Goal: Task Accomplishment & Management: Use online tool/utility

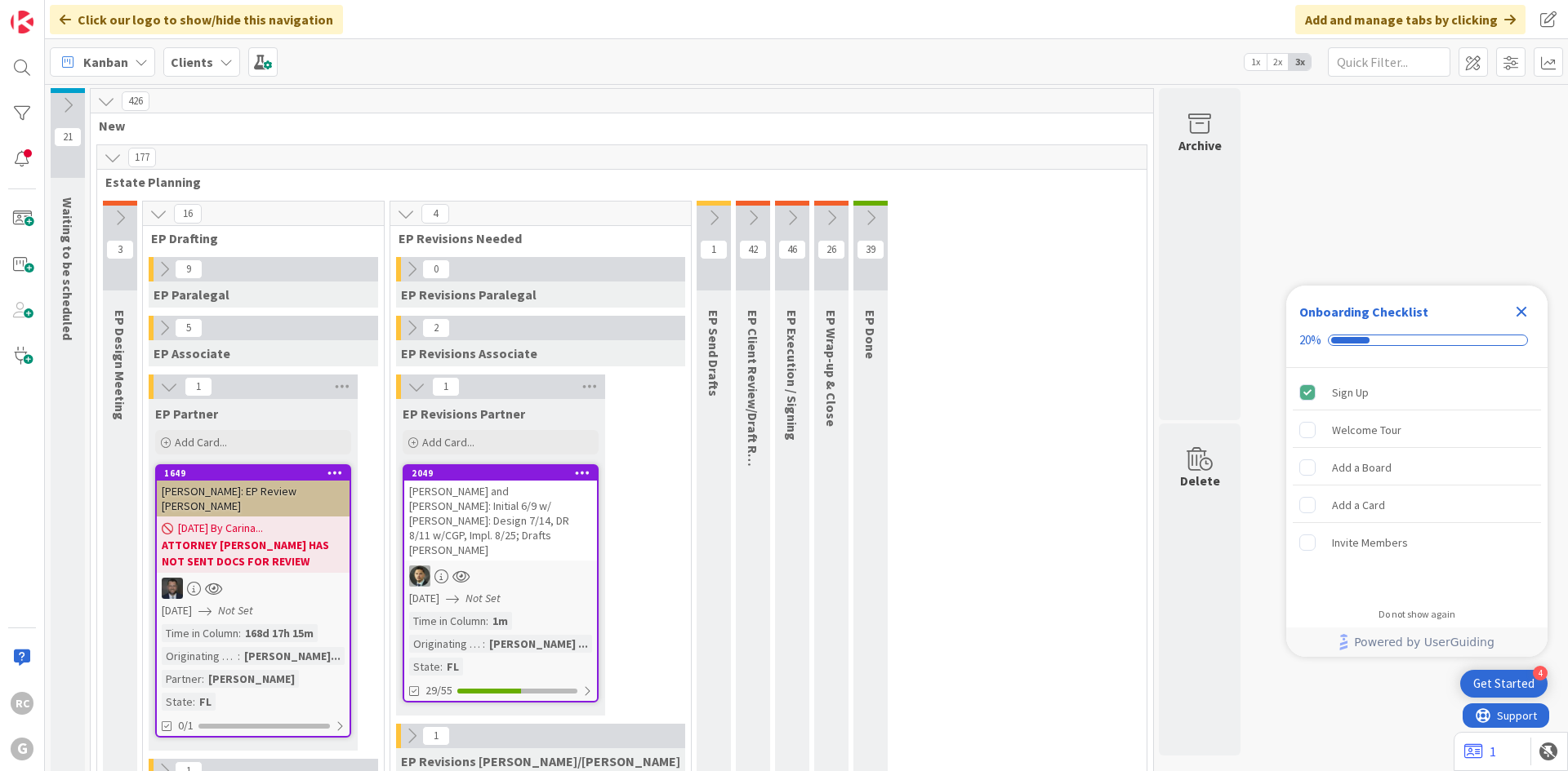
click at [204, 72] on div "Clients" at bounding box center [201, 62] width 77 height 30
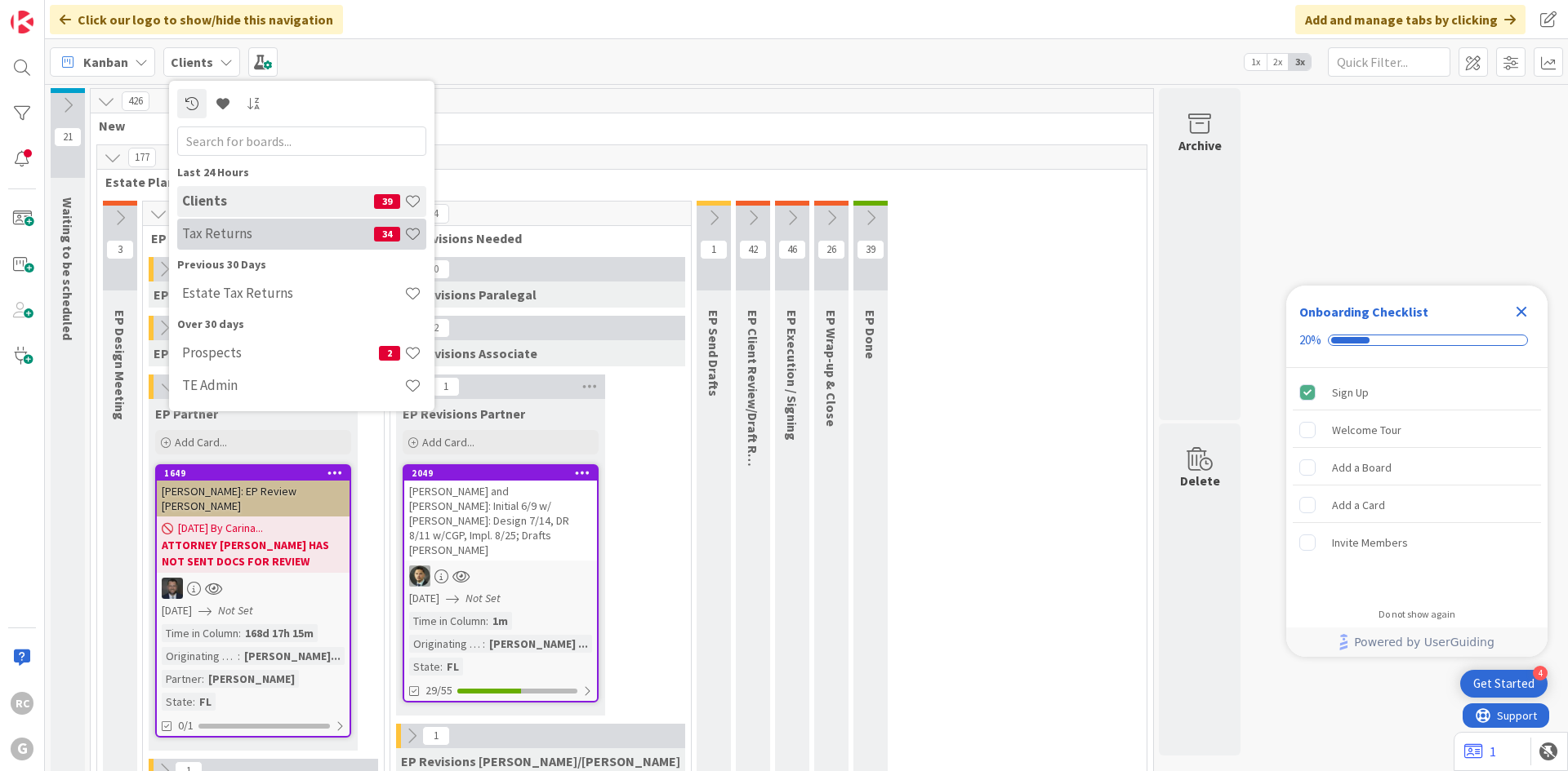
click at [259, 237] on h4 "Tax Returns" at bounding box center [278, 233] width 192 height 16
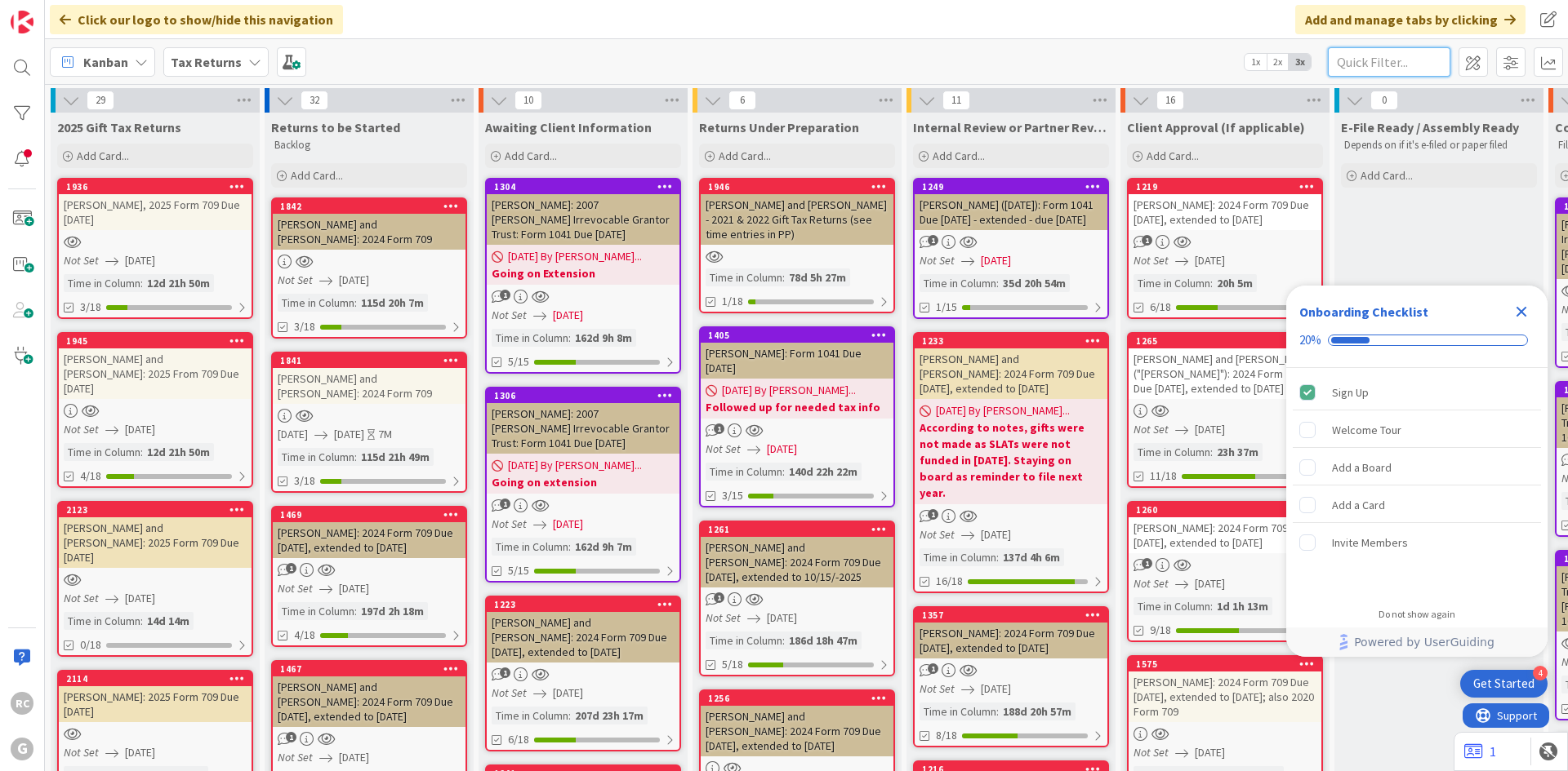
click at [1365, 61] on input "text" at bounding box center [1389, 62] width 122 height 30
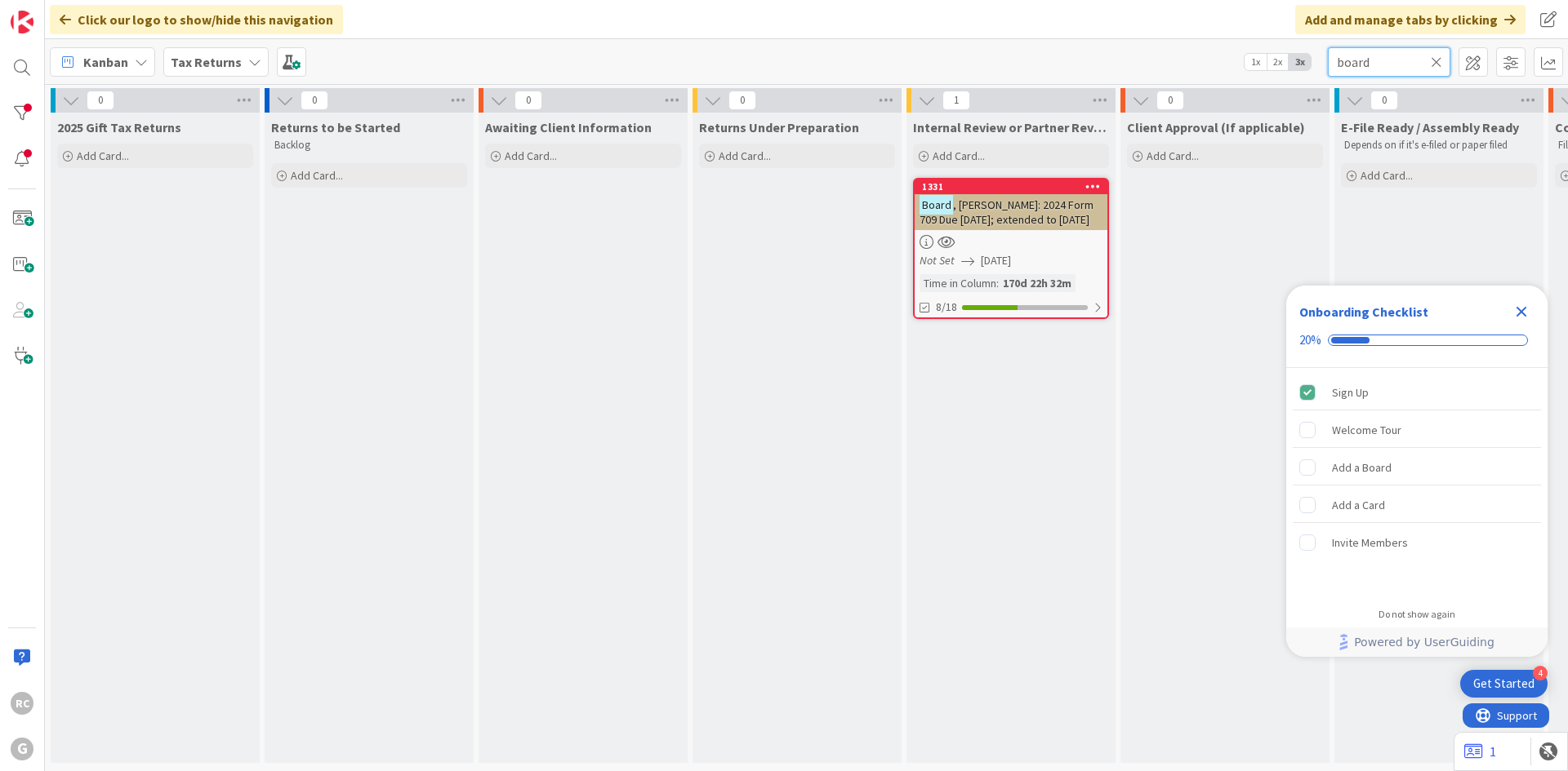
type input "board"
click at [988, 200] on span ", [PERSON_NAME]: 2024 Form 709 Due [DATE]; extended to [DATE]" at bounding box center [1006, 212] width 174 height 30
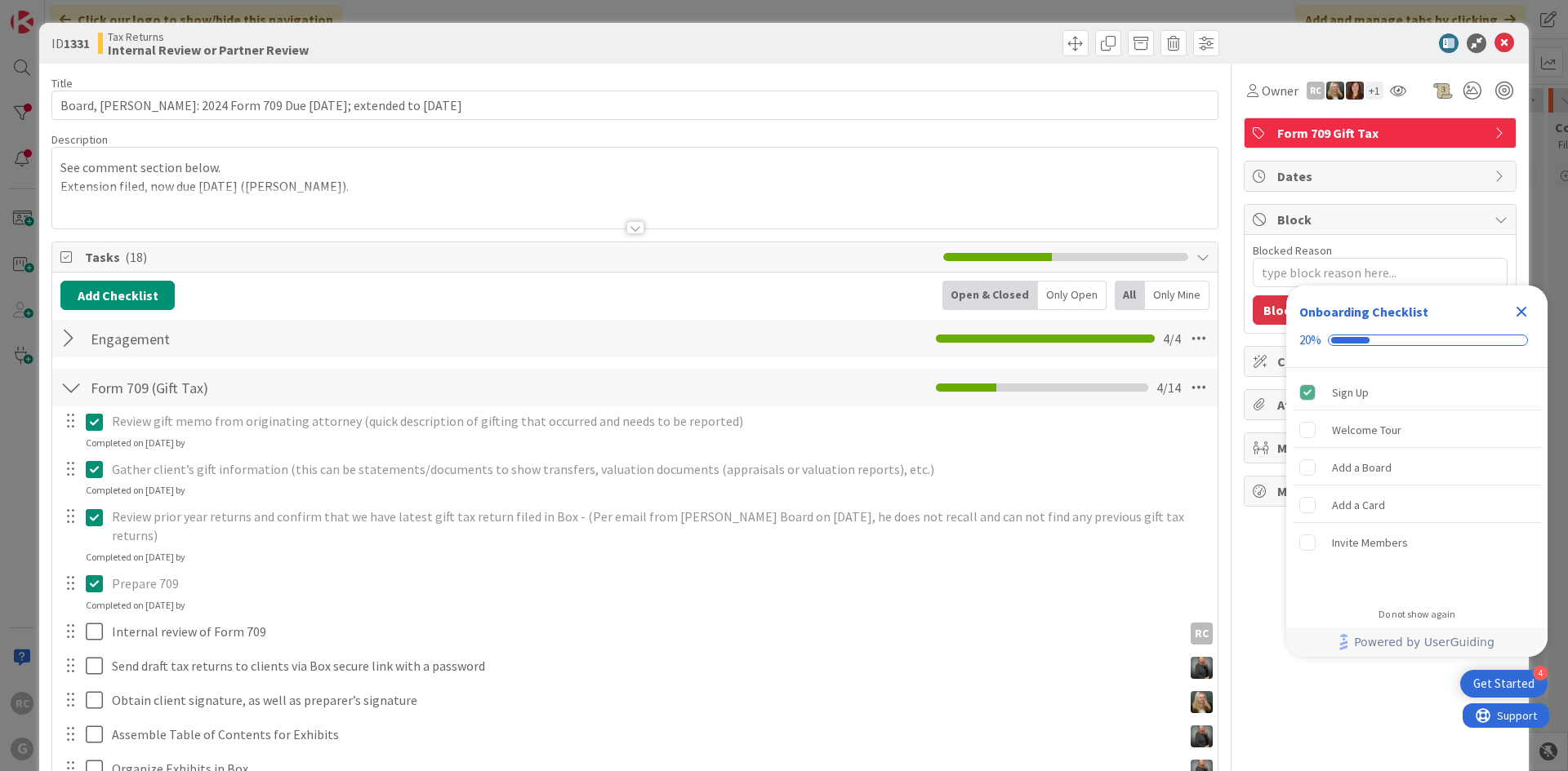
click at [65, 166] on div "See comment section below. Extension filed, now due [DATE] ([PERSON_NAME])." at bounding box center [634, 188] width 1165 height 81
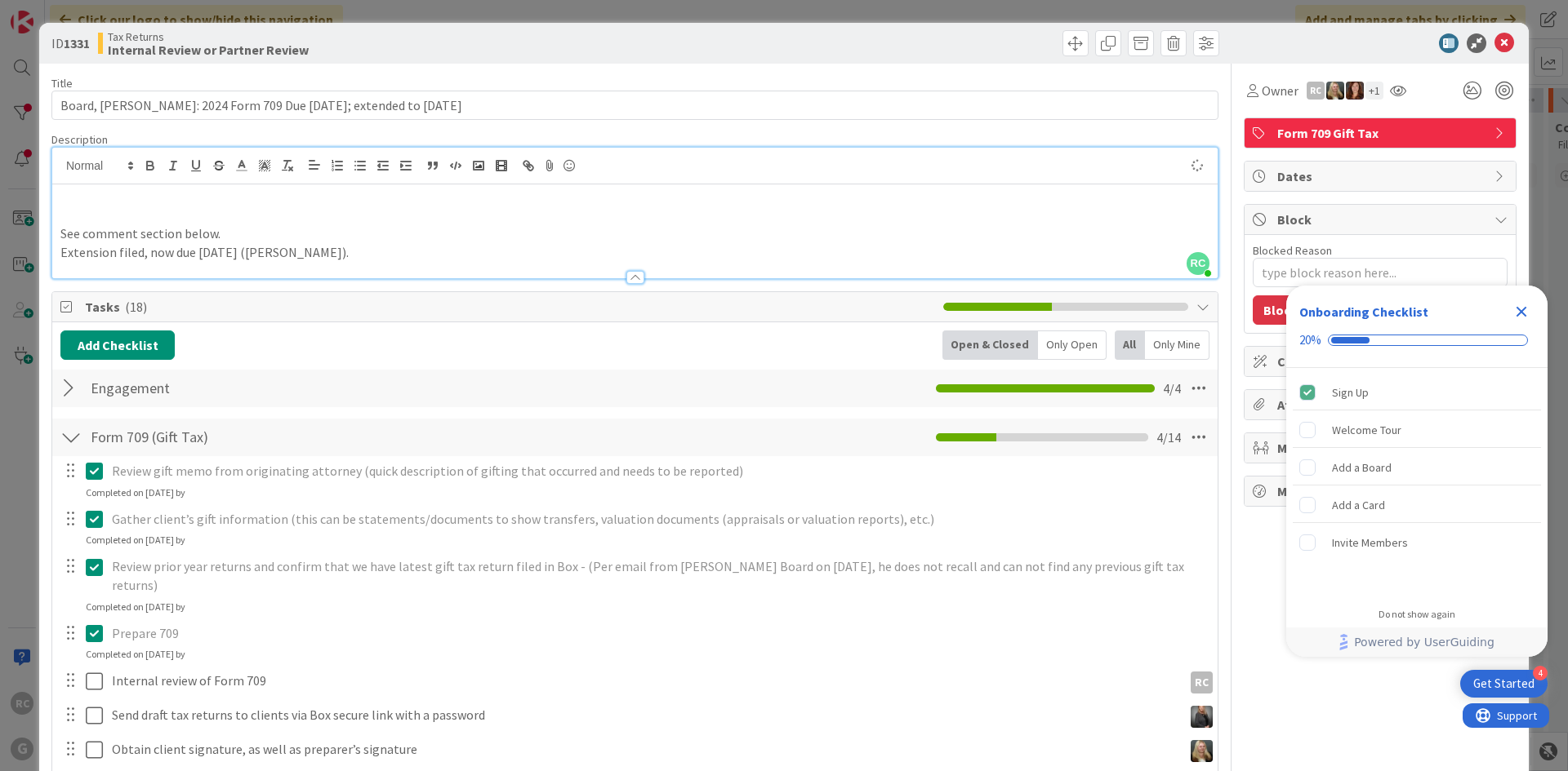
type textarea "x"
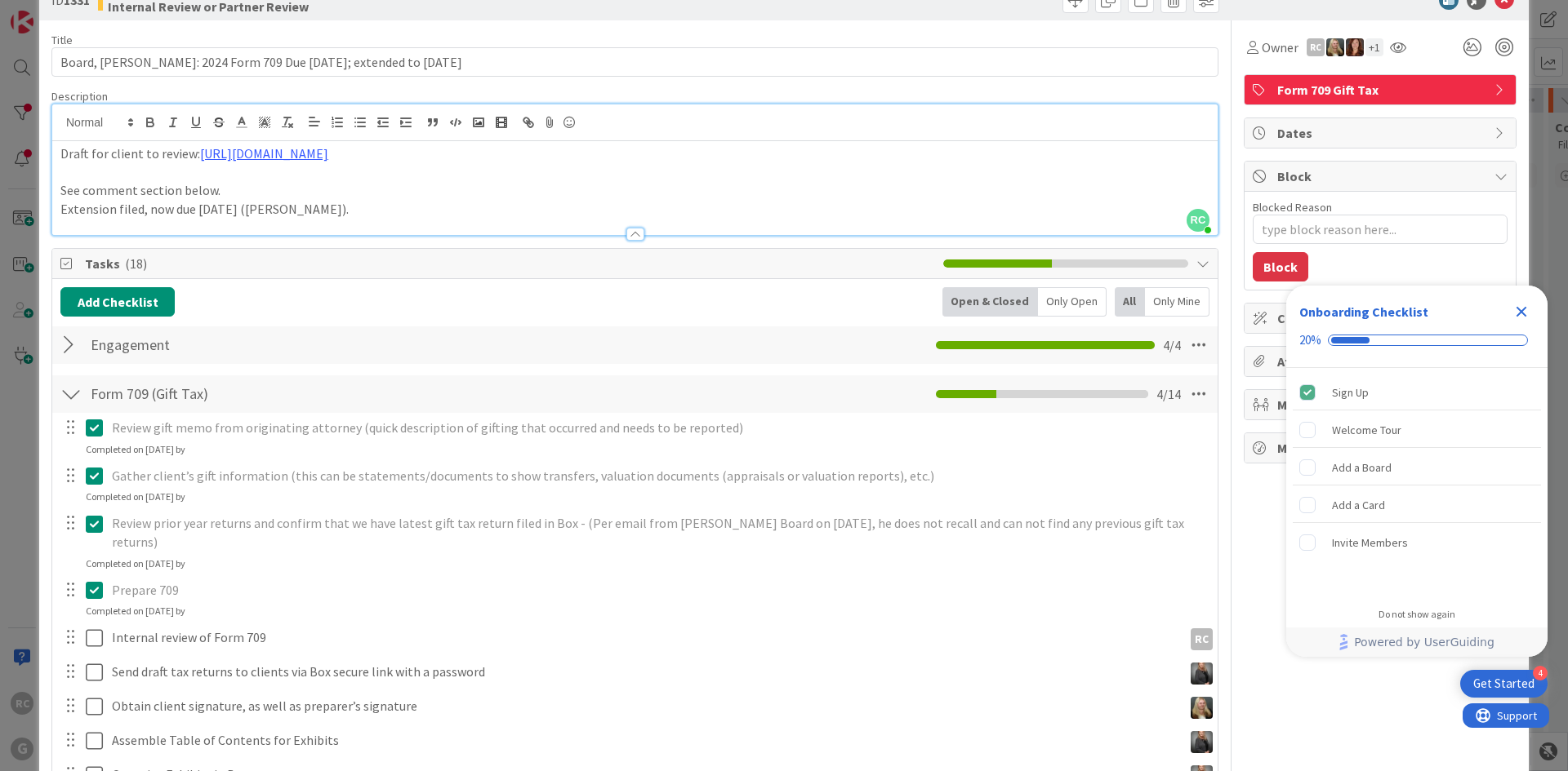
scroll to position [82, 0]
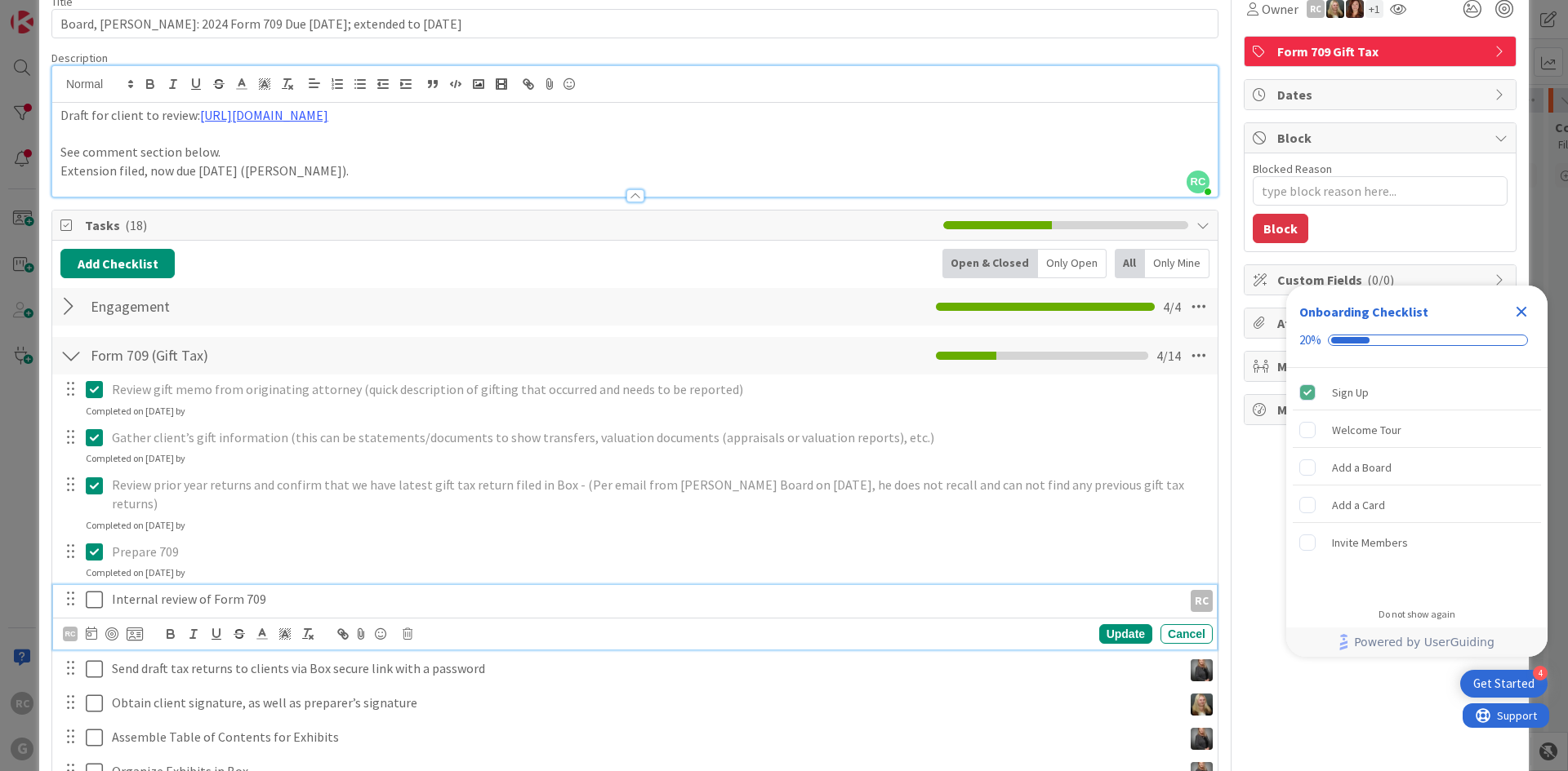
click at [93, 590] on icon at bounding box center [97, 600] width 24 height 19
type textarea "x"
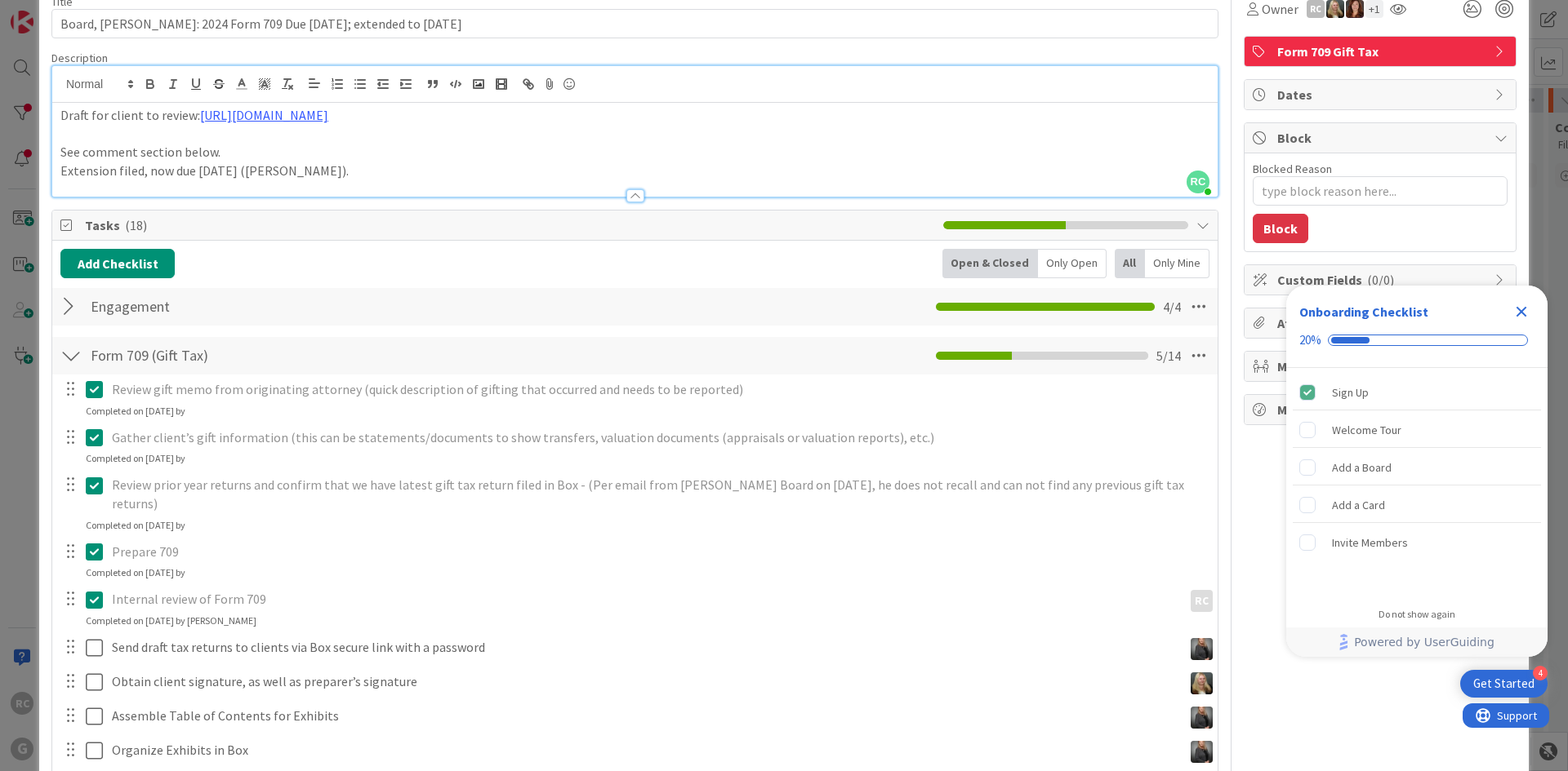
scroll to position [0, 0]
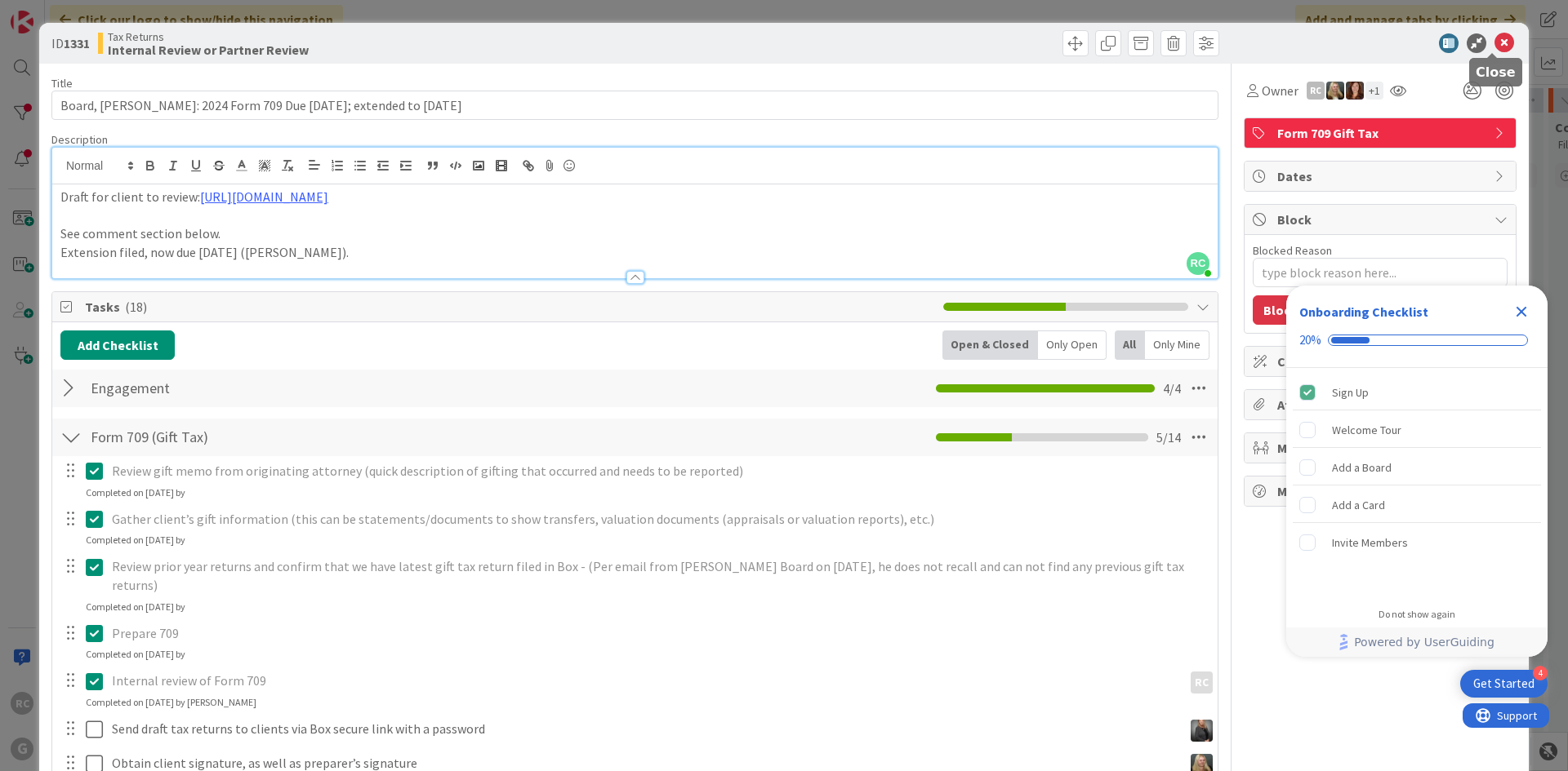
click at [1494, 43] on icon at bounding box center [1504, 43] width 19 height 19
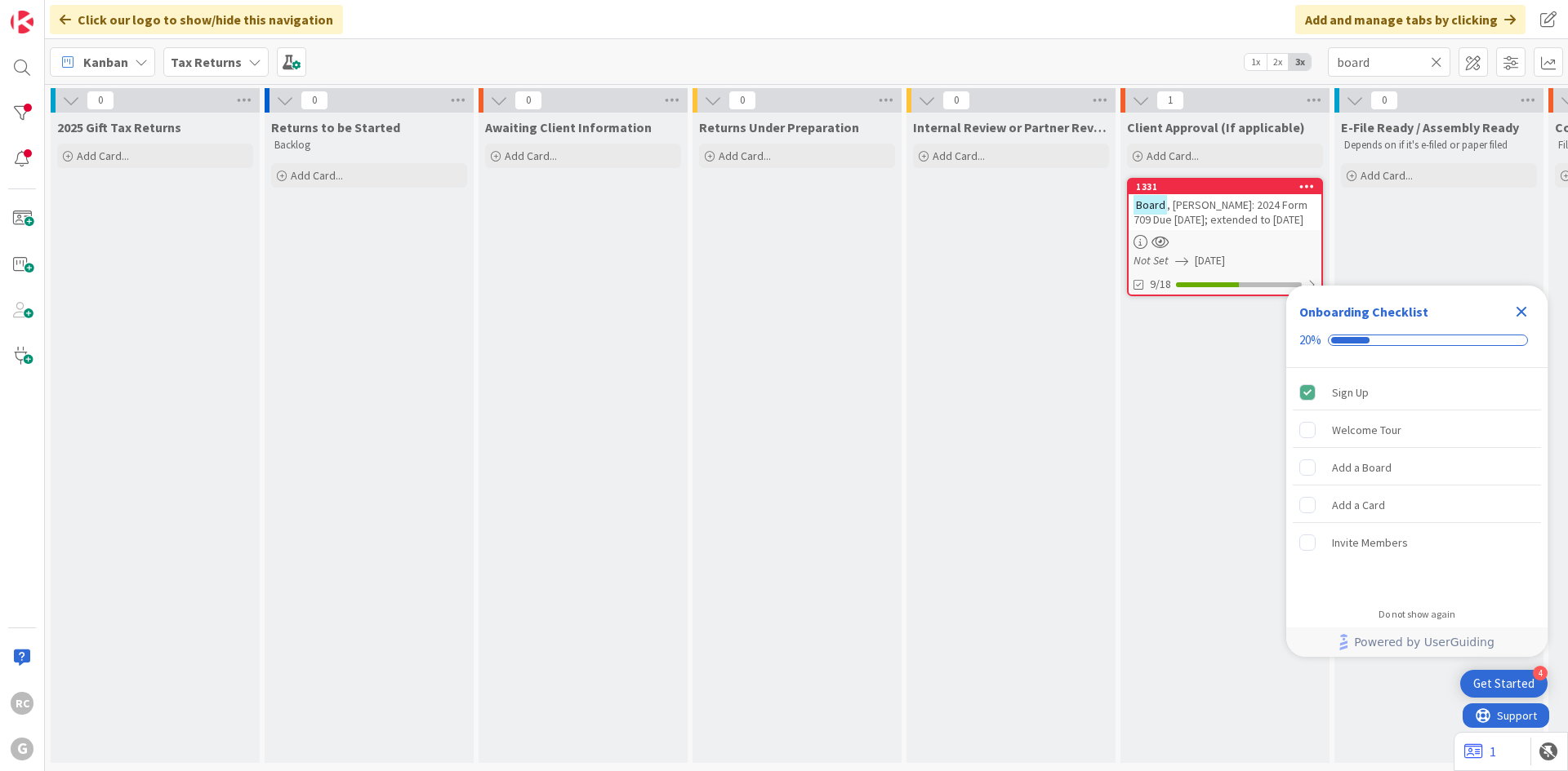
click at [1519, 313] on icon "Close Checklist" at bounding box center [1522, 312] width 11 height 11
